Goal: Book appointment/travel/reservation

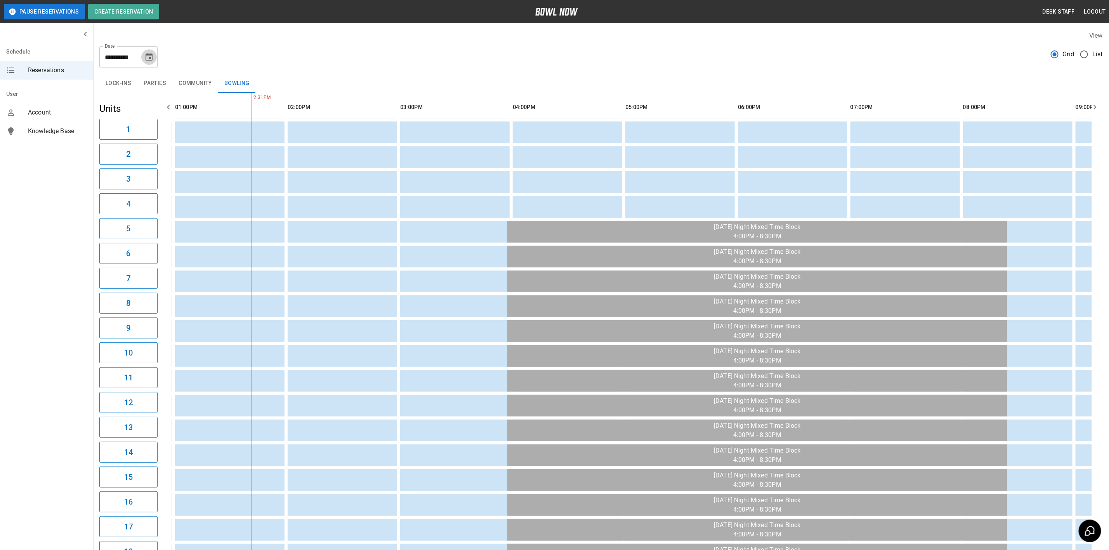
click at [149, 54] on icon "Choose date, selected date is Sep 14, 2025" at bounding box center [149, 57] width 7 height 8
click at [87, 151] on button "22" at bounding box center [88, 157] width 14 height 14
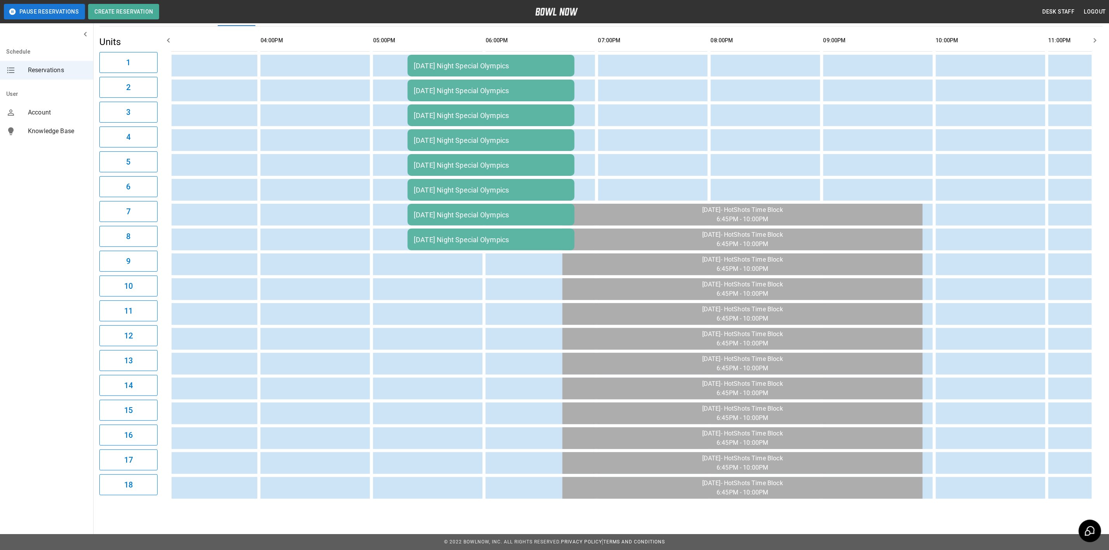
scroll to position [0, 995]
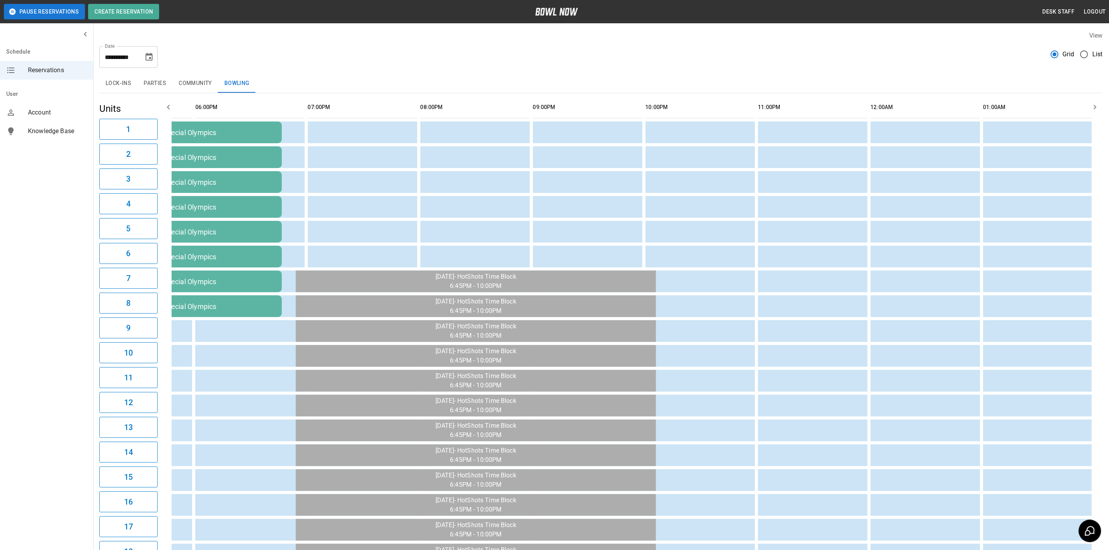
click at [192, 87] on button "Community" at bounding box center [195, 83] width 46 height 19
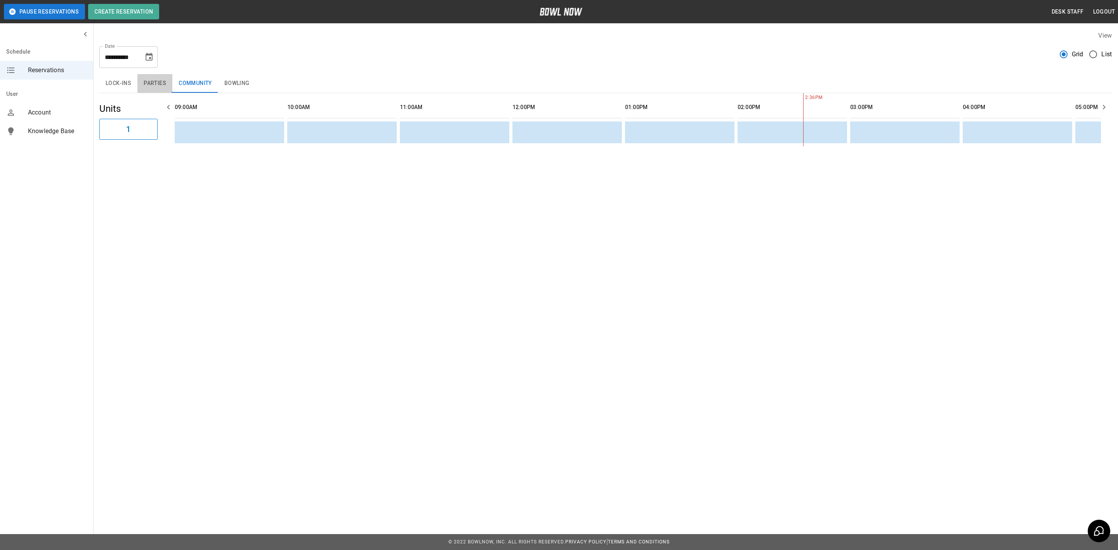
click at [160, 82] on button "Parties" at bounding box center [154, 83] width 35 height 19
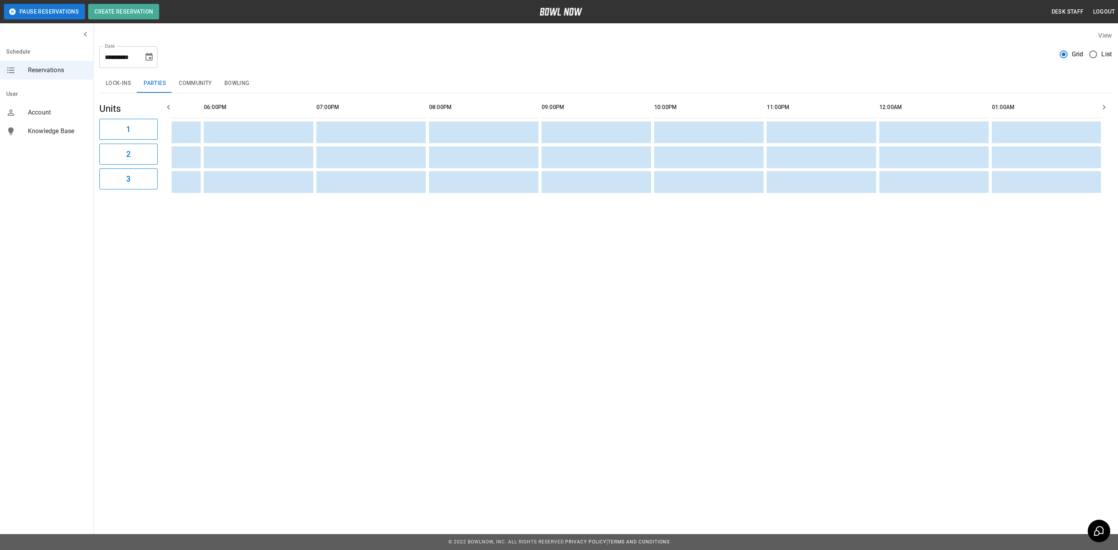
click at [229, 83] on button "Bowling" at bounding box center [237, 83] width 38 height 19
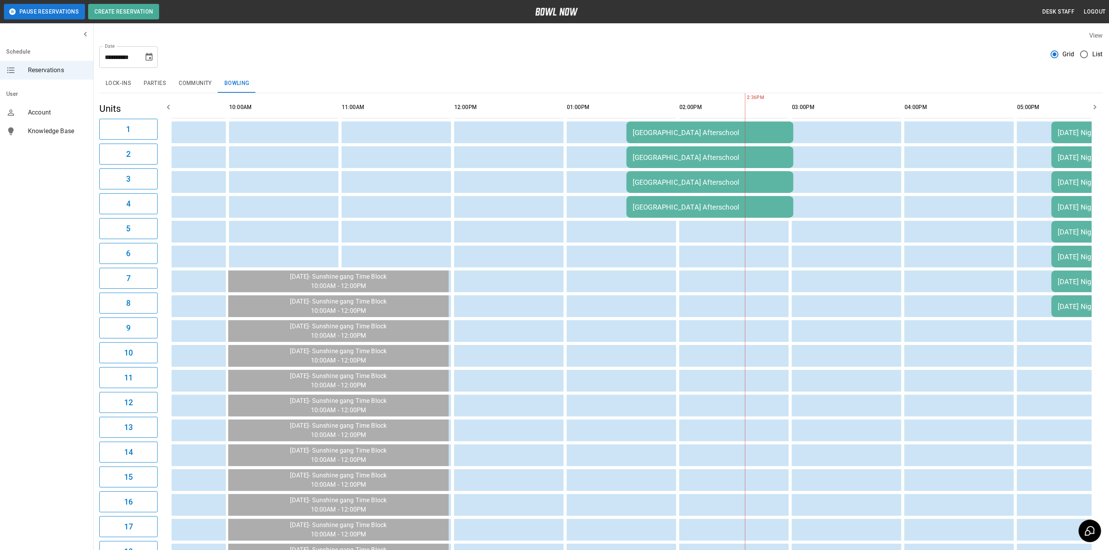
click at [153, 56] on icon "Choose date, selected date is Sep 22, 2025" at bounding box center [148, 56] width 9 height 9
click at [75, 159] on button "21" at bounding box center [72, 157] width 14 height 14
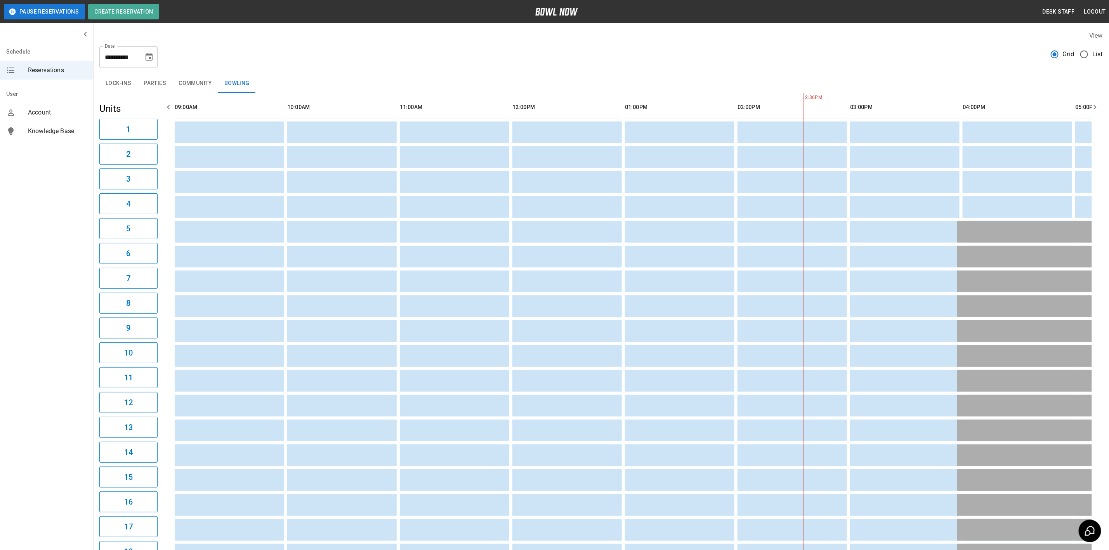
click at [204, 89] on button "Community" at bounding box center [195, 83] width 46 height 19
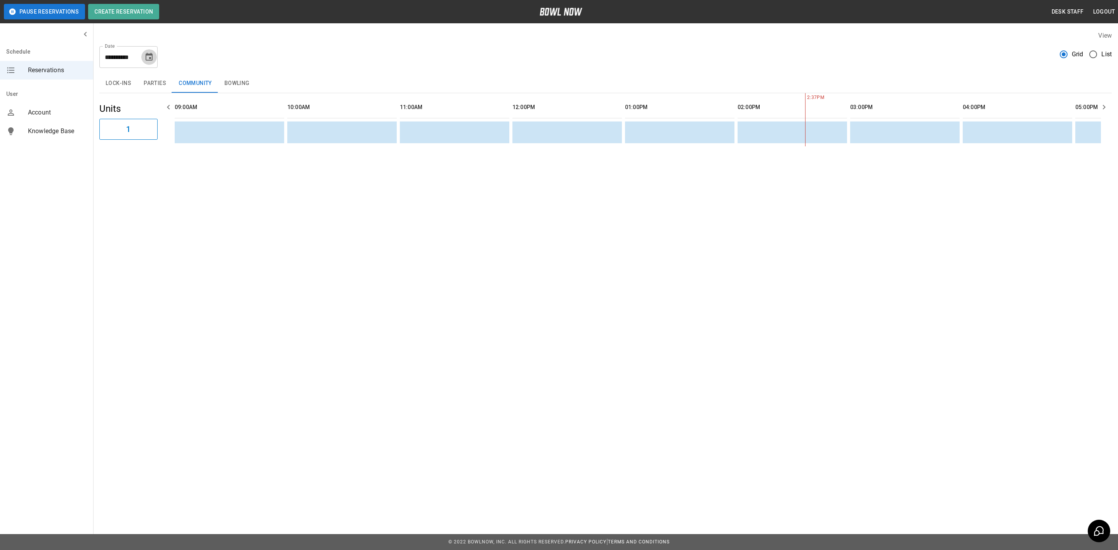
click at [150, 53] on icon "Choose date, selected date is Sep 21, 2025" at bounding box center [148, 56] width 9 height 9
click at [86, 142] on button "15" at bounding box center [88, 142] width 14 height 14
type input "**********"
click at [230, 83] on button "Bowling" at bounding box center [237, 83] width 38 height 19
